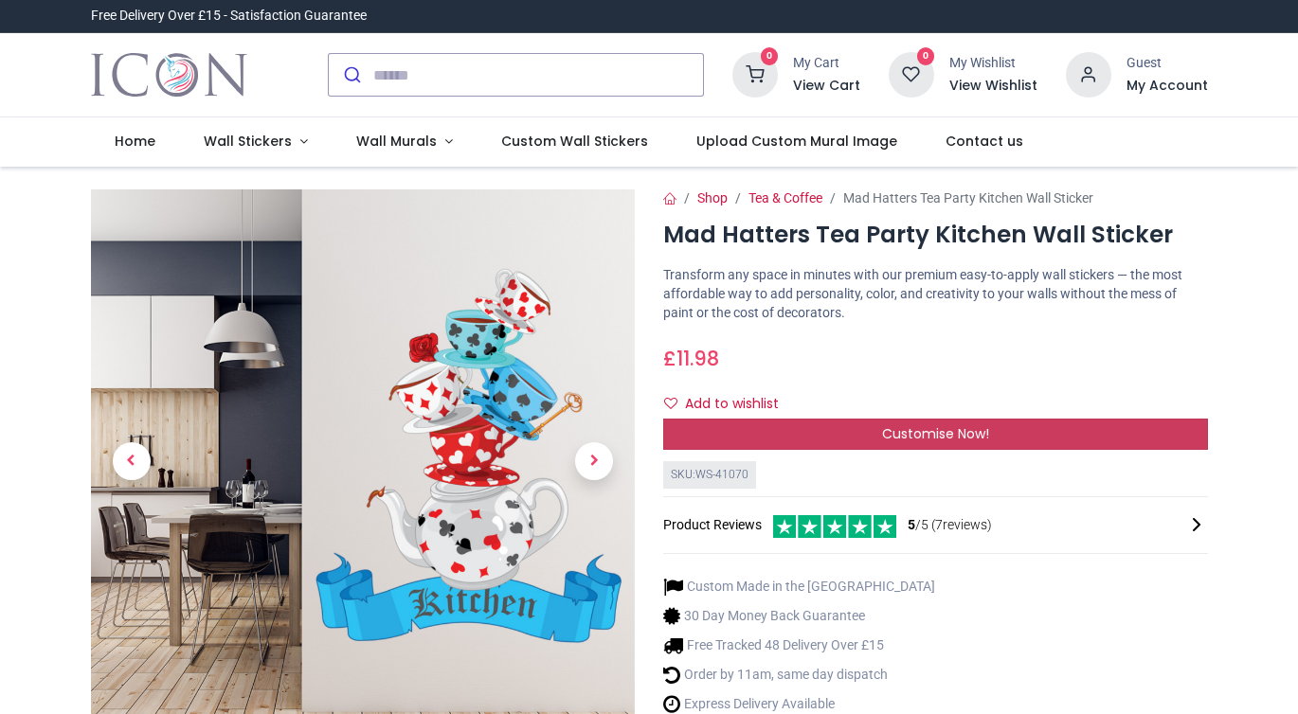
click at [808, 434] on div "Customise Now!" at bounding box center [935, 435] width 545 height 32
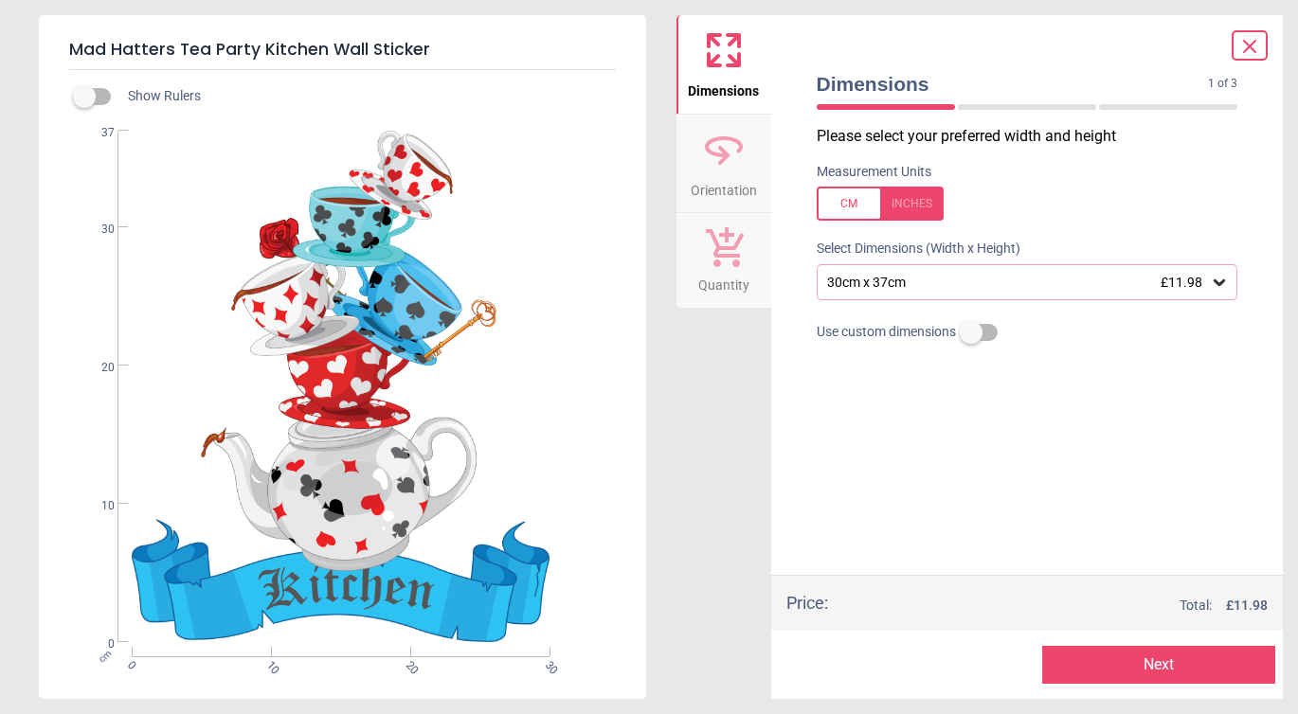
click at [1224, 281] on icon at bounding box center [1218, 282] width 11 height 7
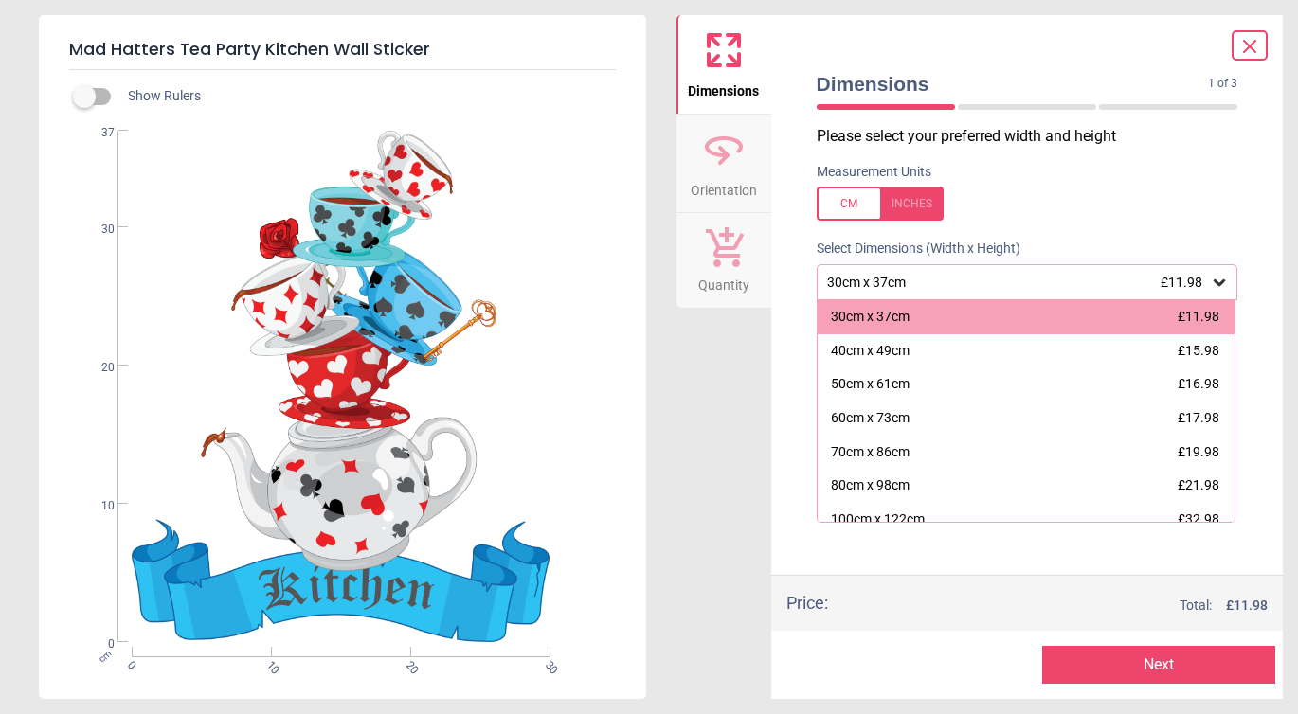
click at [1238, 204] on div "Measurement Units" at bounding box center [1027, 192] width 452 height 74
click at [894, 293] on div "30cm x 37cm £11.98" at bounding box center [1027, 282] width 422 height 36
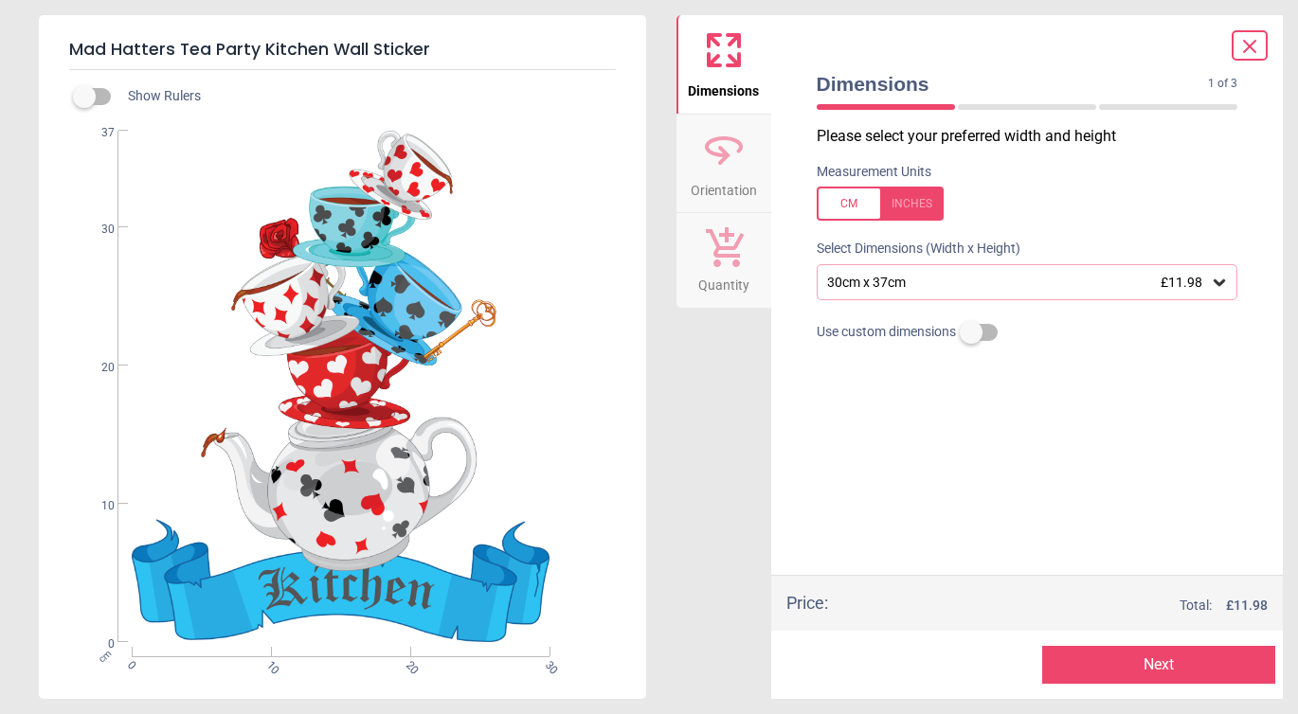
click at [1168, 660] on button "Next" at bounding box center [1158, 665] width 233 height 38
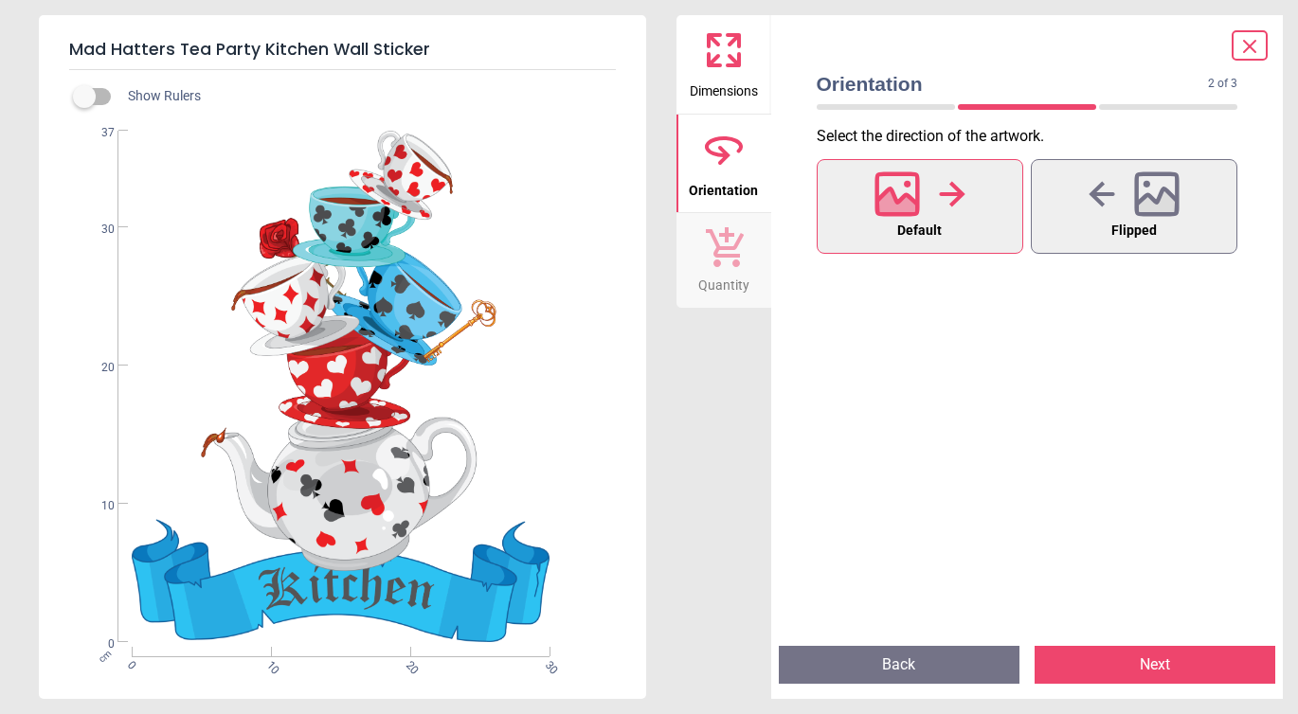
click at [1166, 660] on button "Next" at bounding box center [1154, 665] width 241 height 38
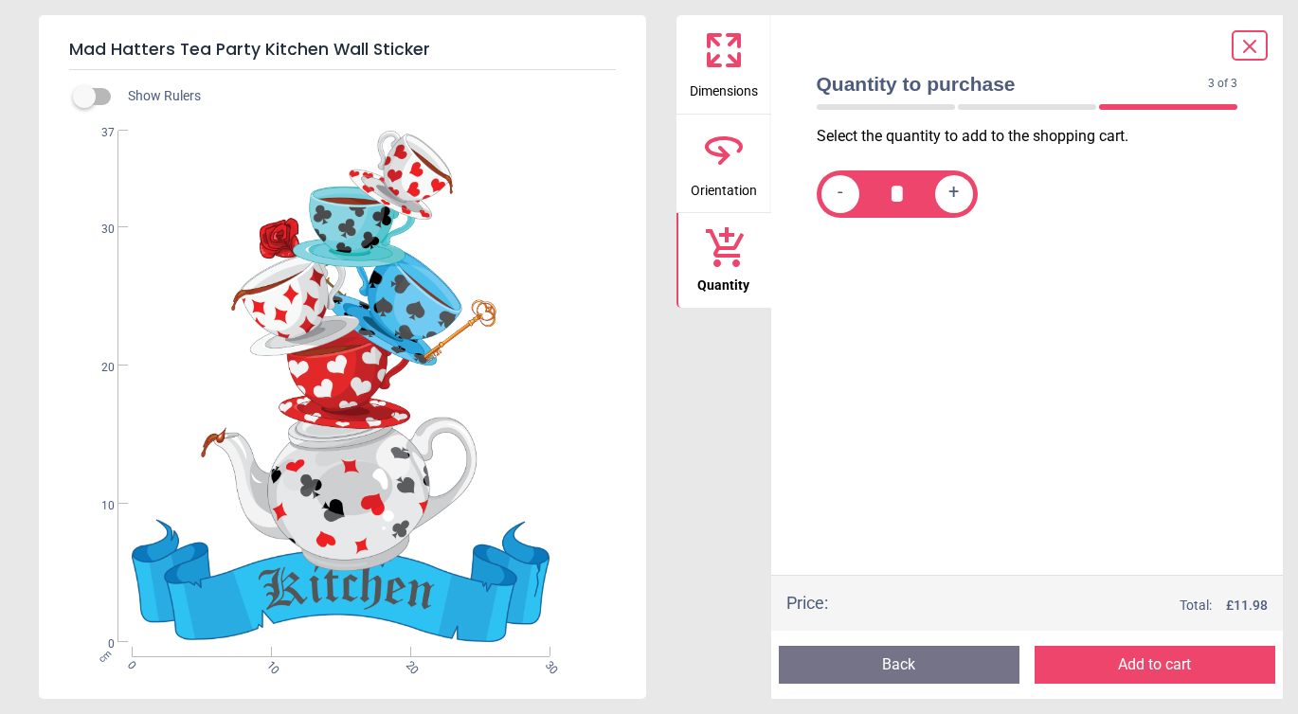
click at [1166, 660] on button "Add to cart" at bounding box center [1154, 665] width 241 height 38
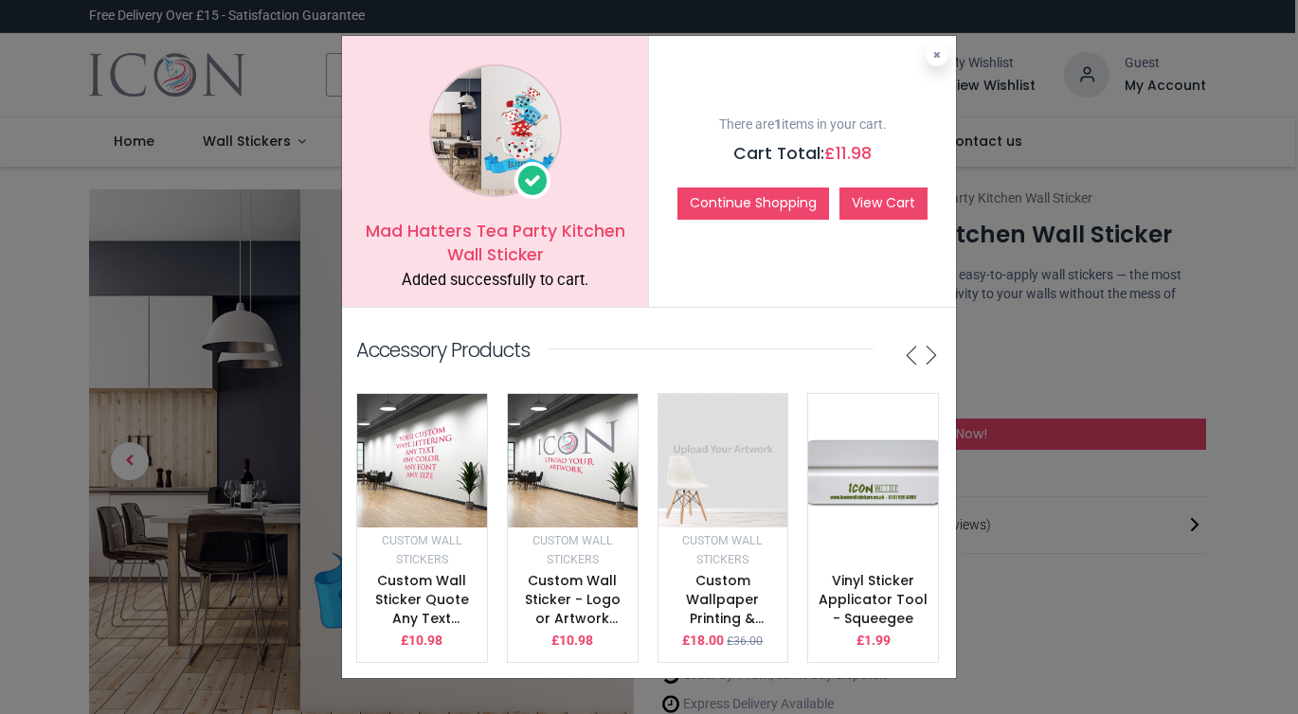
click at [878, 214] on link "View Cart" at bounding box center [883, 204] width 88 height 32
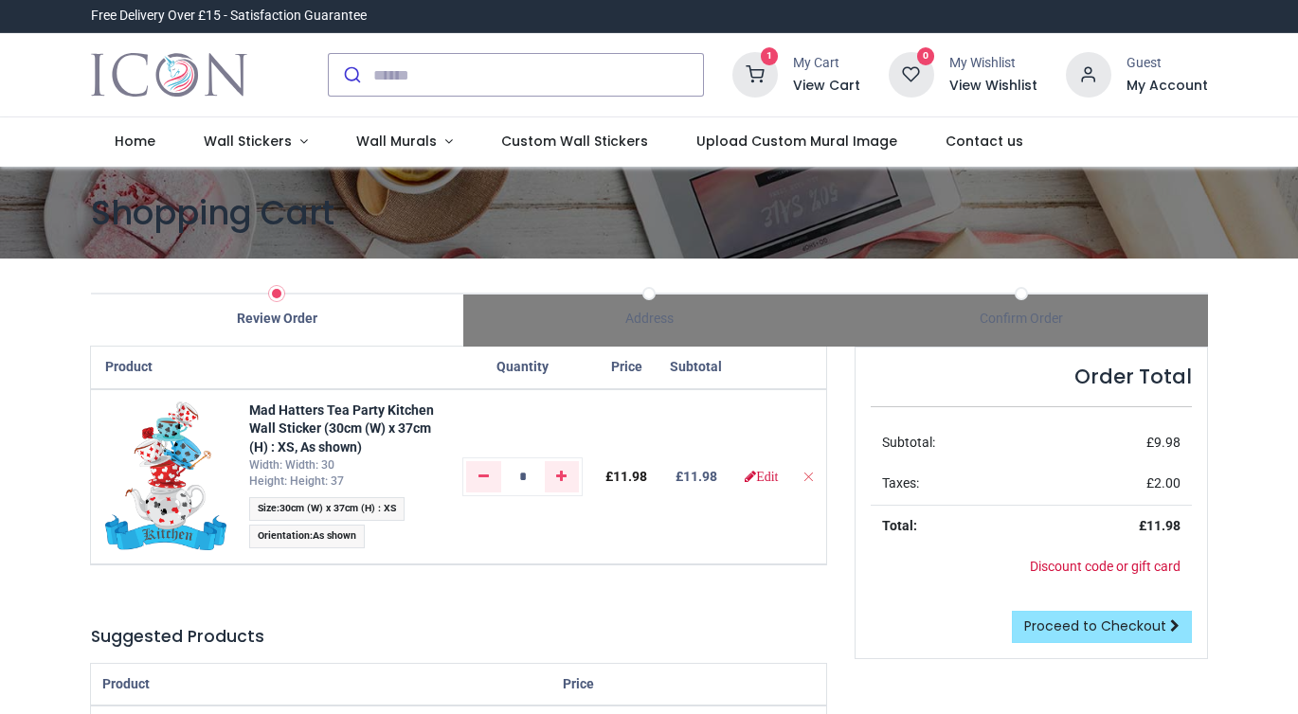
click at [1115, 634] on link "Proceed to Checkout" at bounding box center [1102, 627] width 180 height 32
